Goal: Task Accomplishment & Management: Use online tool/utility

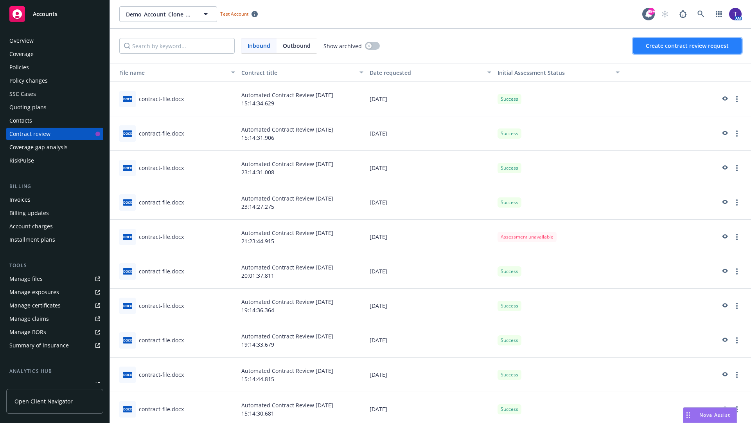
click at [688, 46] on span "Create contract review request" at bounding box center [687, 45] width 83 height 7
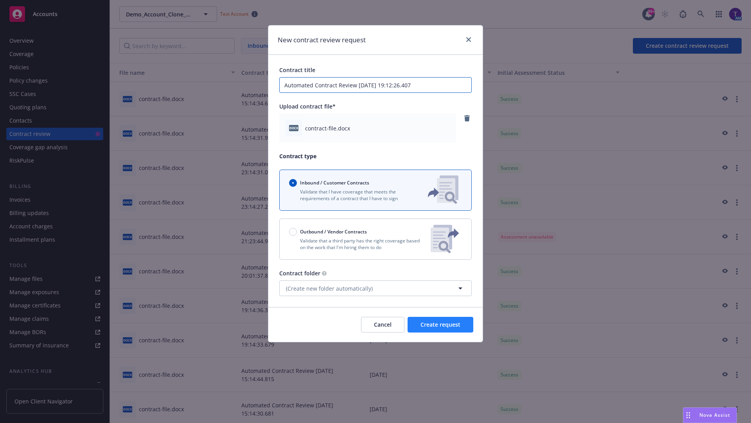
type input "Automated Contract Review [DATE] 19:12:26.407"
click at [441, 324] on span "Create request" at bounding box center [441, 323] width 40 height 7
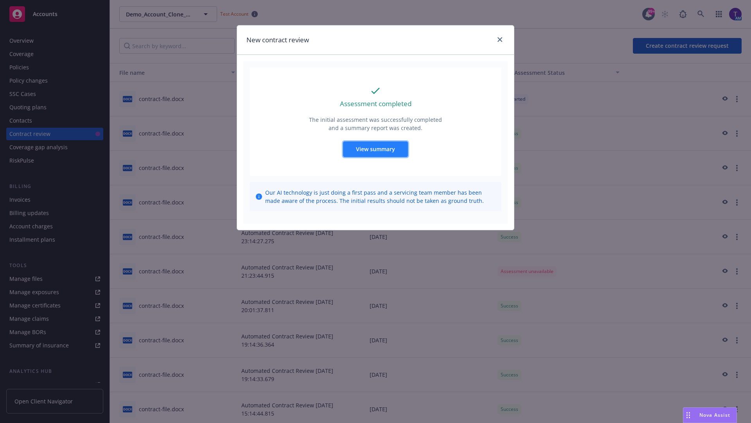
click at [375, 149] on span "View summary" at bounding box center [375, 148] width 39 height 7
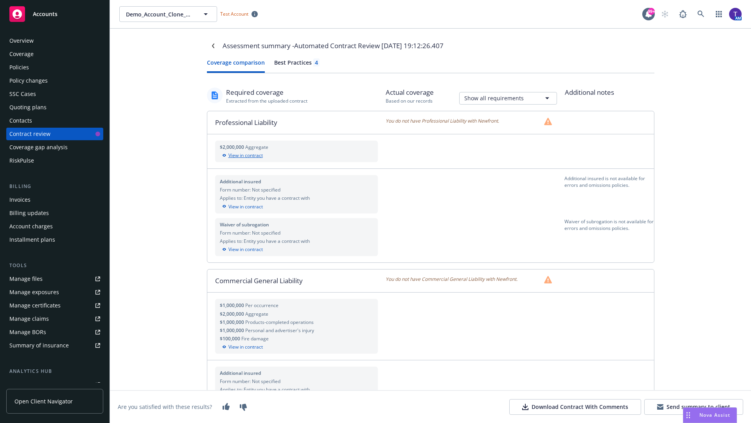
click at [296, 155] on div "View in contract" at bounding box center [297, 155] width 154 height 7
